Goal: Task Accomplishment & Management: Manage account settings

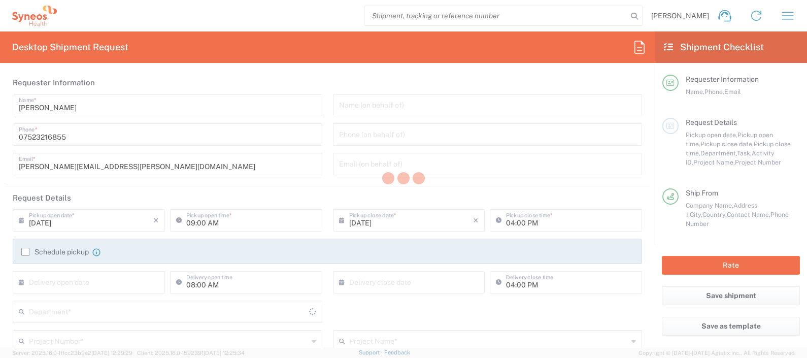
type input "England"
type input "United Kingdom"
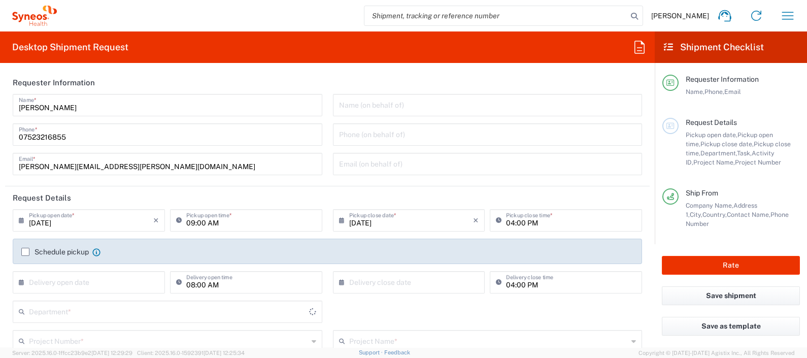
type input "Syneos Health UK Limited"
type input "8350"
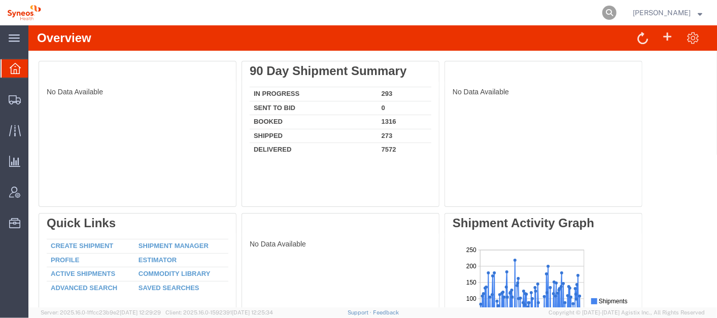
click at [617, 8] on icon at bounding box center [609, 13] width 14 height 14
paste input "56481984"
type input "56481984"
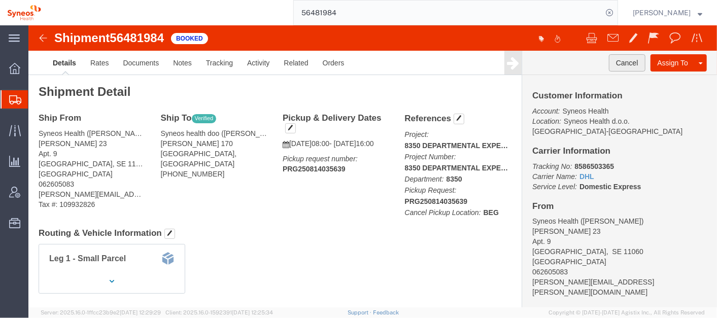
click button "Cancel"
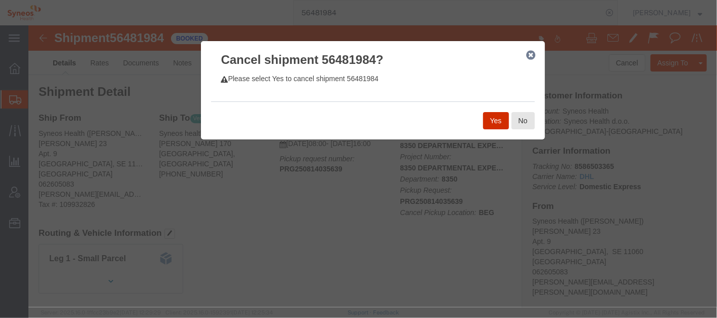
click button "Yes"
